Goal: Task Accomplishment & Management: Use online tool/utility

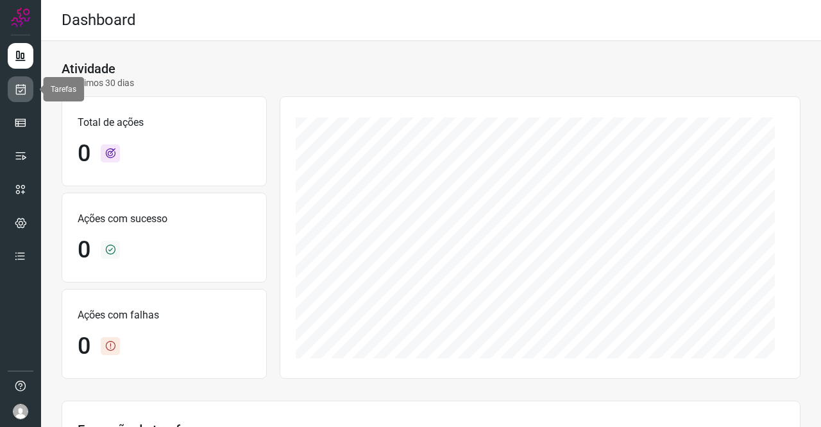
click at [19, 88] on icon at bounding box center [20, 89] width 13 height 13
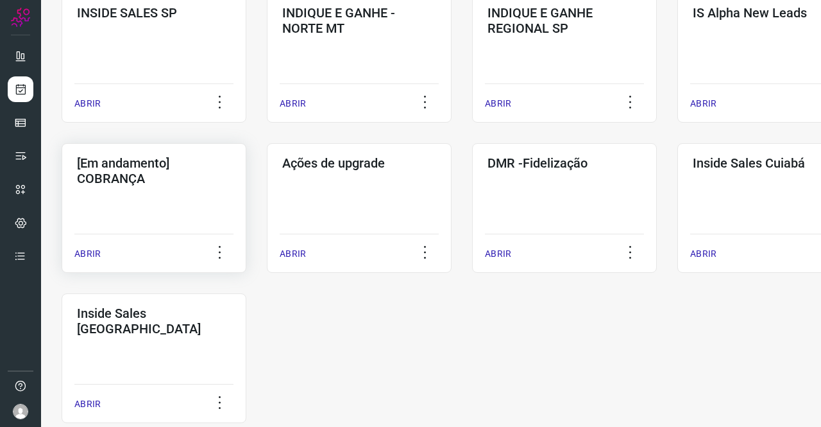
scroll to position [577, 0]
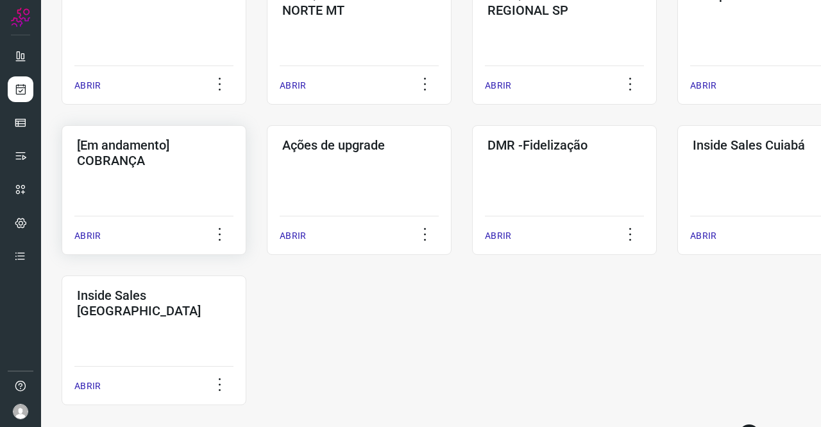
click at [186, 174] on div "[Em andamento] COBRANÇA ABRIR" at bounding box center [154, 190] width 185 height 130
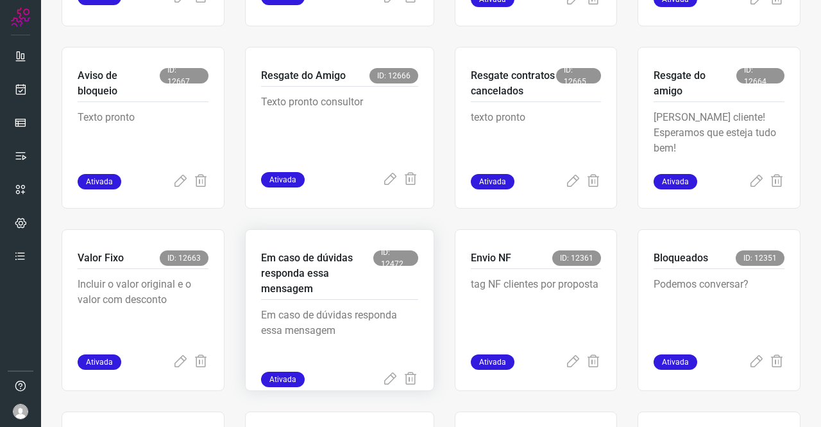
scroll to position [449, 0]
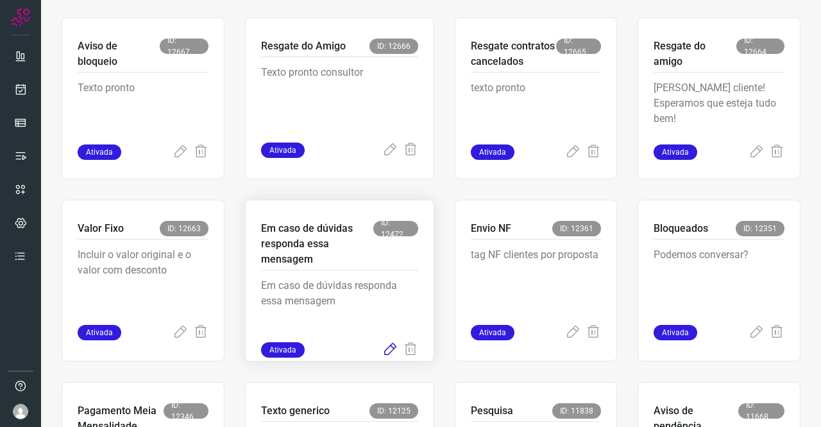
click at [389, 350] on icon at bounding box center [389, 349] width 15 height 15
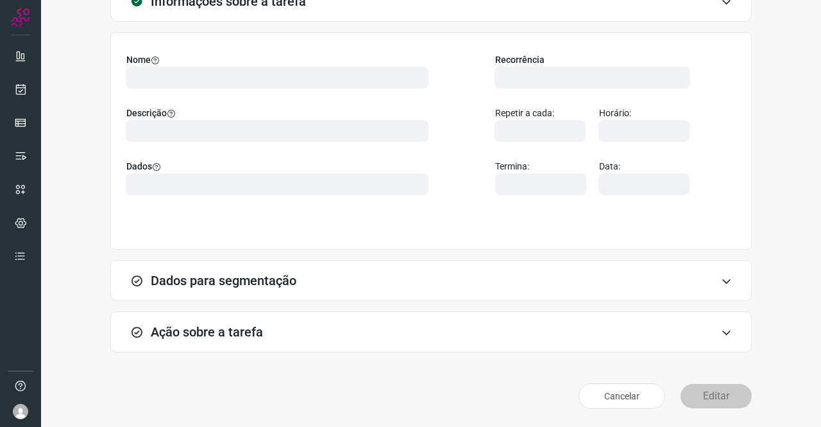
scroll to position [74, 0]
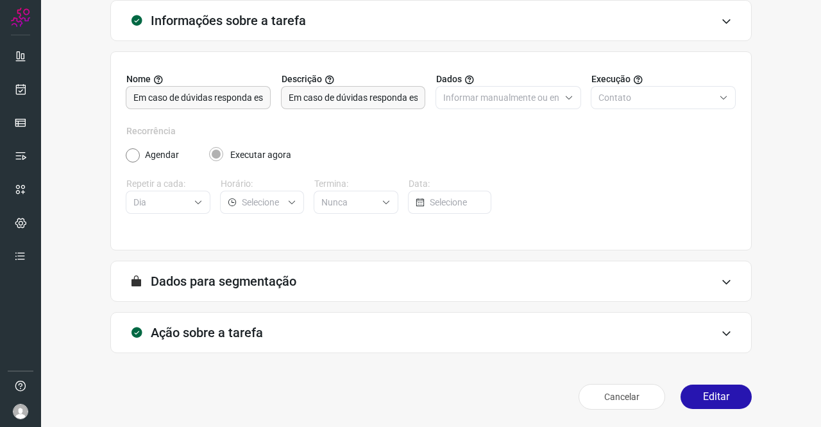
click at [257, 316] on div "Ação sobre a tarefa" at bounding box center [430, 332] width 641 height 41
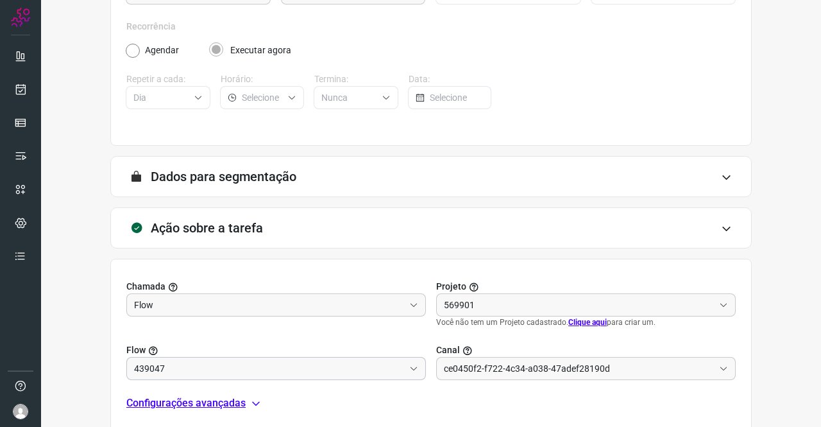
scroll to position [276, 0]
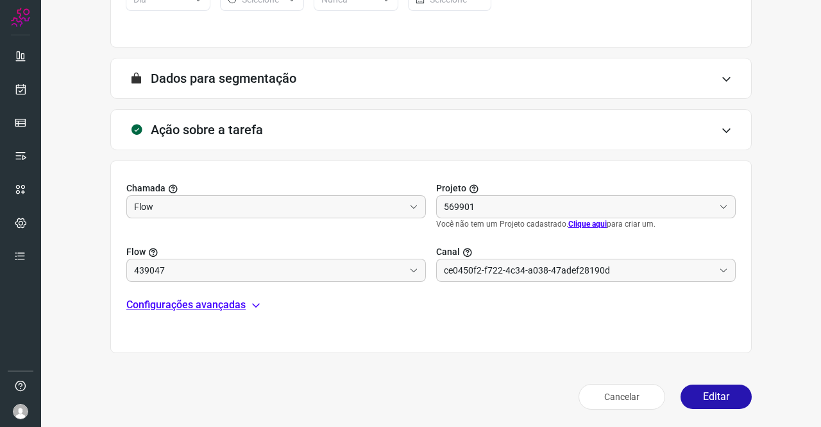
click at [188, 303] on p "Configurações avançadas" at bounding box center [185, 304] width 119 height 15
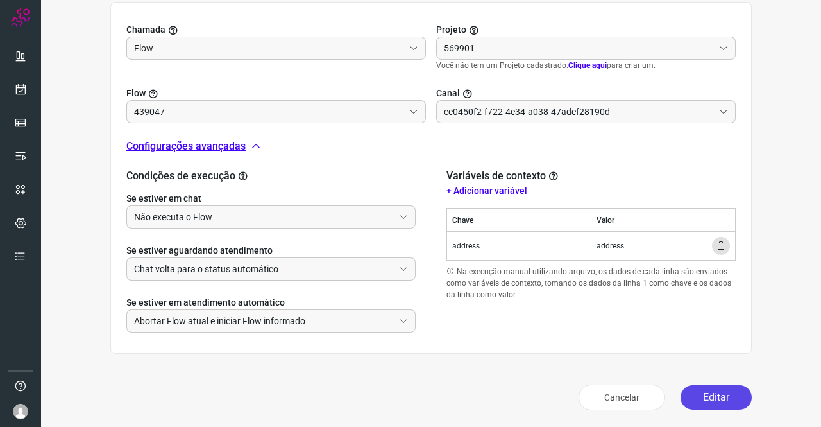
click at [720, 391] on button "Editar" at bounding box center [716, 397] width 71 height 24
type input "Cobrança"
type input "Texto generico"
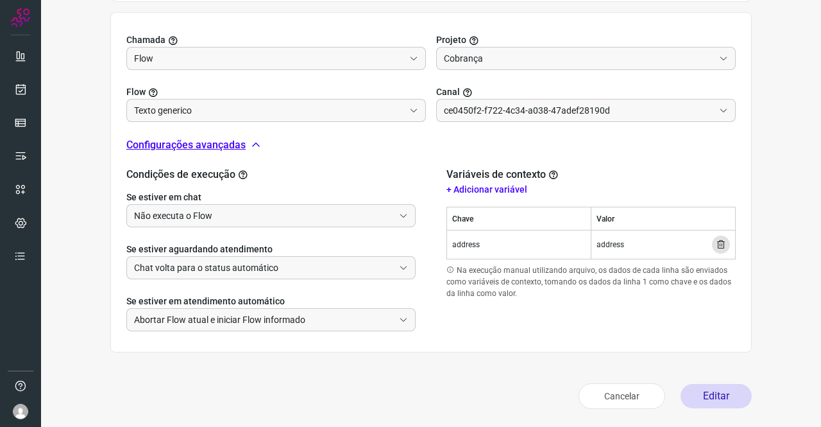
type input "Amigo 0800"
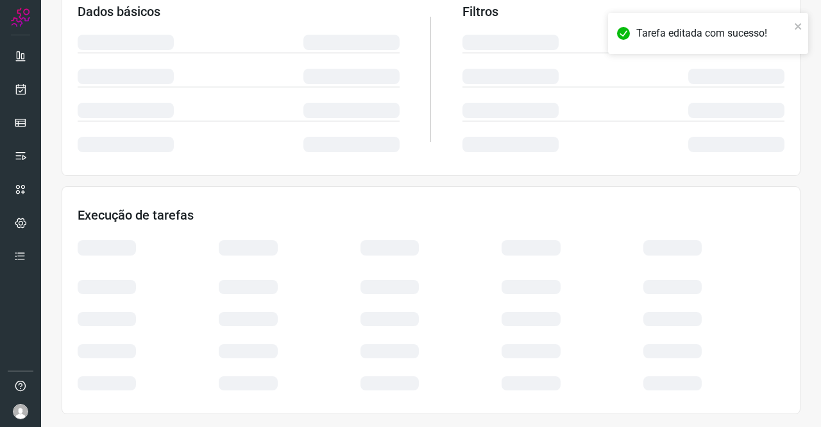
scroll to position [233, 0]
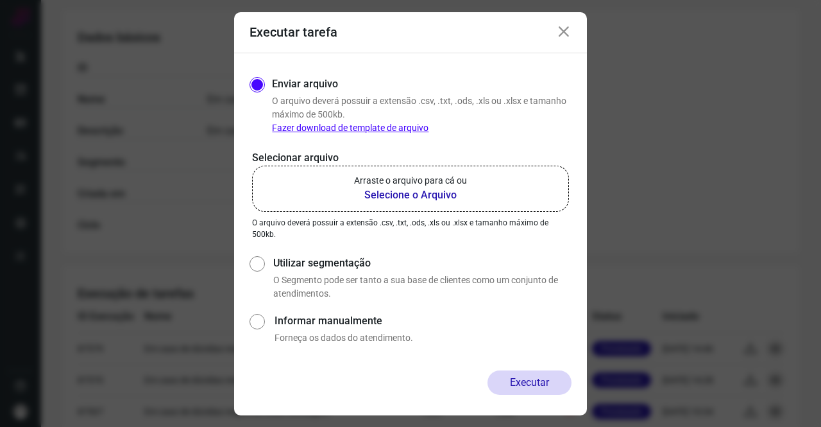
click at [414, 185] on p "Arraste o arquivo para cá ou" at bounding box center [410, 180] width 113 height 13
click at [0, 0] on input "Arraste o arquivo para cá ou Selecione o Arquivo" at bounding box center [0, 0] width 0 height 0
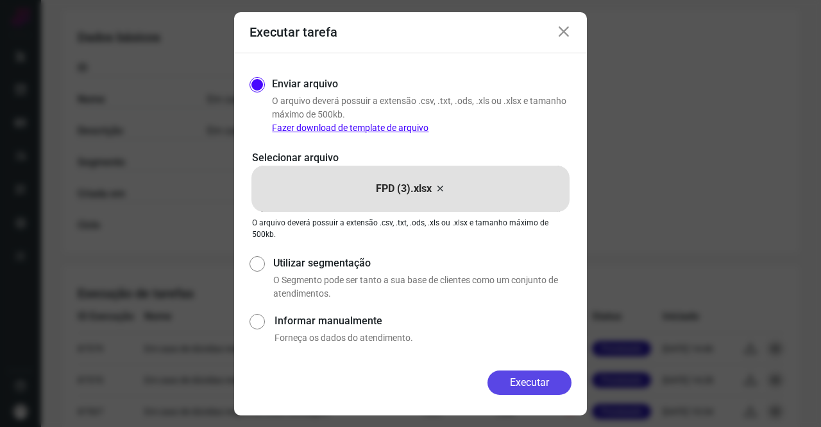
click at [521, 384] on button "Executar" at bounding box center [529, 382] width 84 height 24
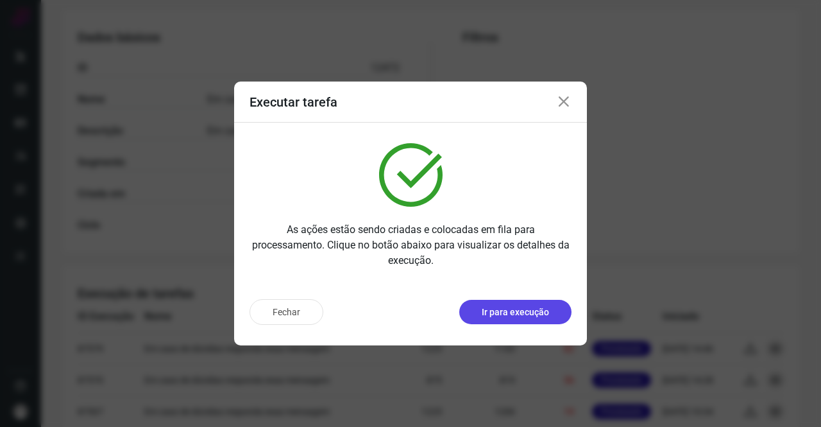
click at [480, 307] on button "Ir para execução" at bounding box center [515, 312] width 112 height 24
